Goal: Navigation & Orientation: Find specific page/section

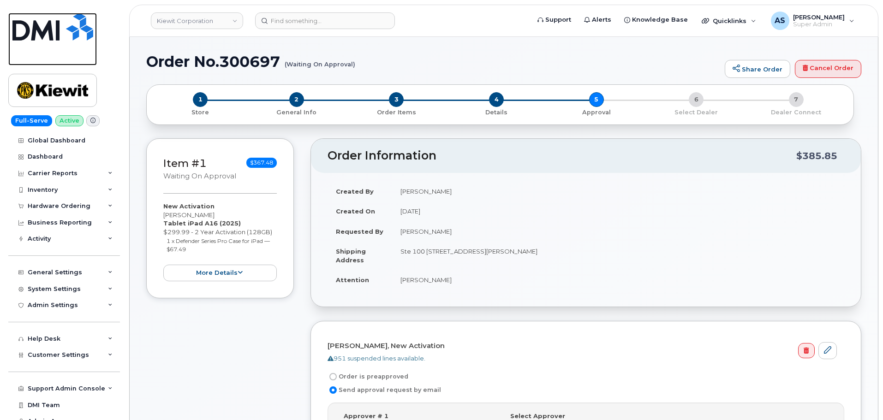
click at [37, 35] on img at bounding box center [52, 27] width 81 height 28
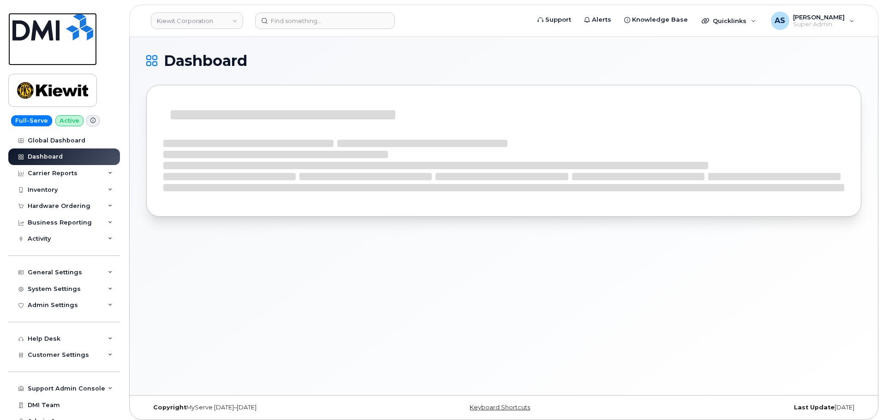
click at [48, 37] on img at bounding box center [52, 27] width 81 height 28
